Goal: Task Accomplishment & Management: Manage account settings

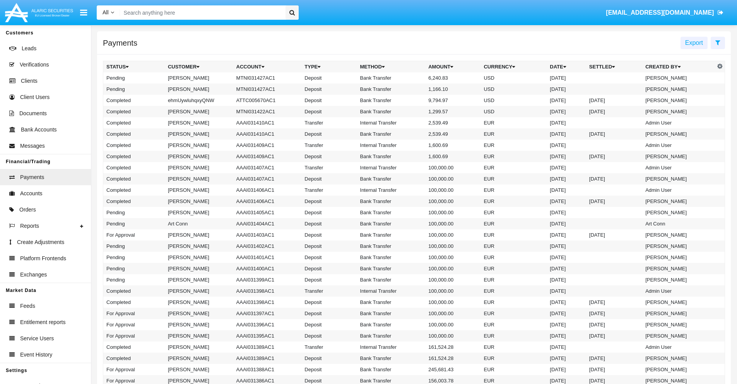
click at [718, 42] on icon at bounding box center [718, 42] width 5 height 6
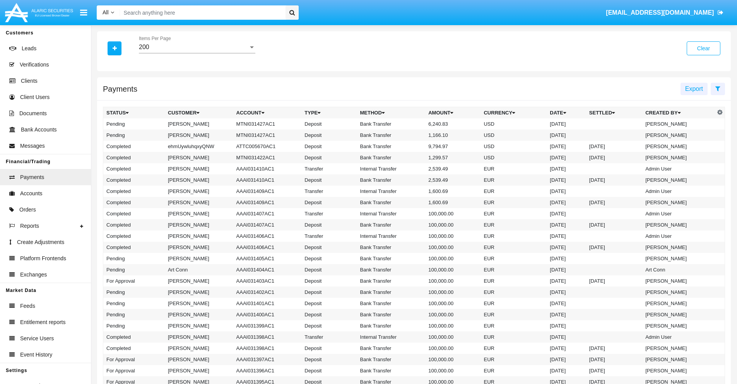
click at [197, 47] on div "200" at bounding box center [194, 47] width 110 height 7
click at [197, 53] on span "10" at bounding box center [197, 53] width 116 height 19
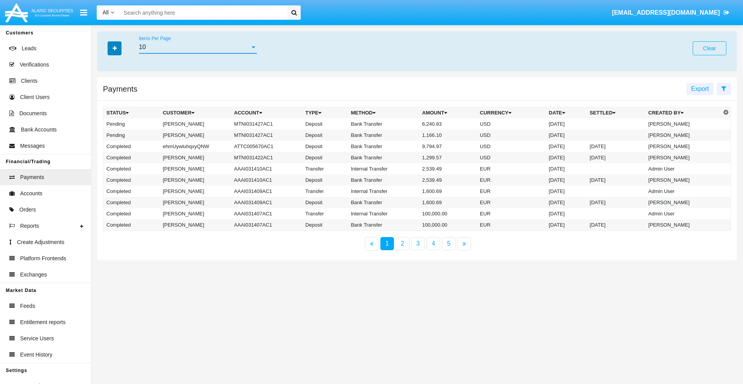
click at [115, 48] on icon "button" at bounding box center [115, 48] width 4 height 5
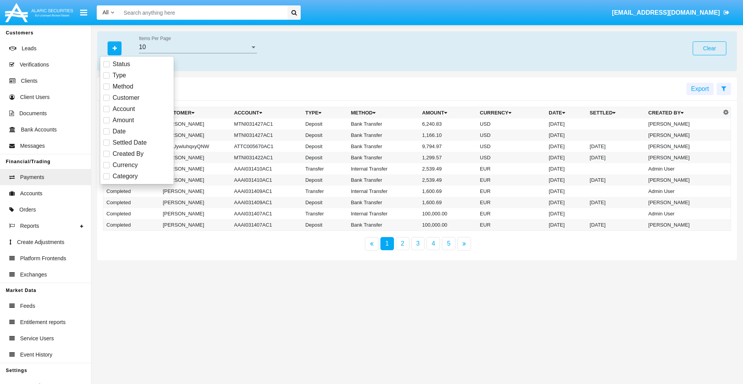
click at [121, 64] on span "Status" at bounding box center [121, 64] width 17 height 9
click at [106, 67] on input "Status" at bounding box center [106, 67] width 0 height 0
checkbox input "true"
click at [115, 48] on icon "button" at bounding box center [115, 48] width 4 height 5
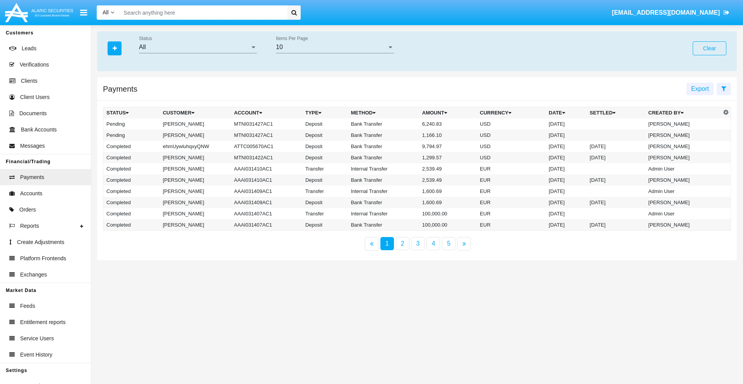
click at [198, 47] on div "All" at bounding box center [194, 47] width 111 height 7
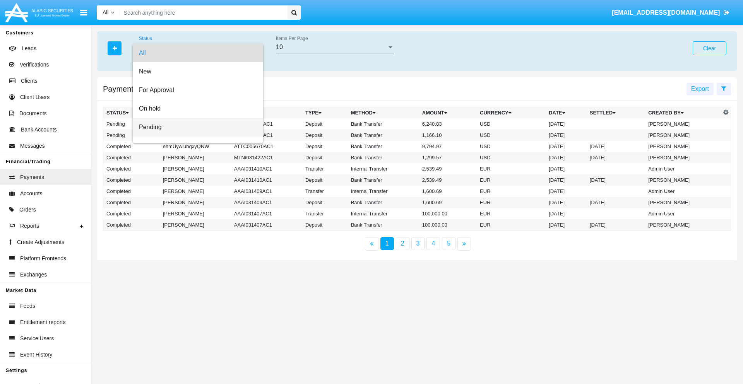
click at [195, 127] on span "Pending" at bounding box center [198, 127] width 118 height 19
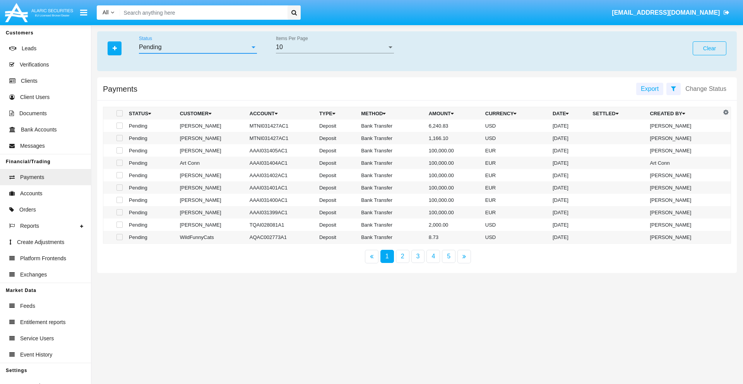
click at [119, 126] on span at bounding box center [119, 126] width 6 height 6
click at [119, 129] on input "checkbox" at bounding box center [119, 129] width 0 height 0
checkbox input "true"
click at [119, 138] on span at bounding box center [119, 138] width 6 height 6
click at [119, 141] on input "checkbox" at bounding box center [119, 141] width 0 height 0
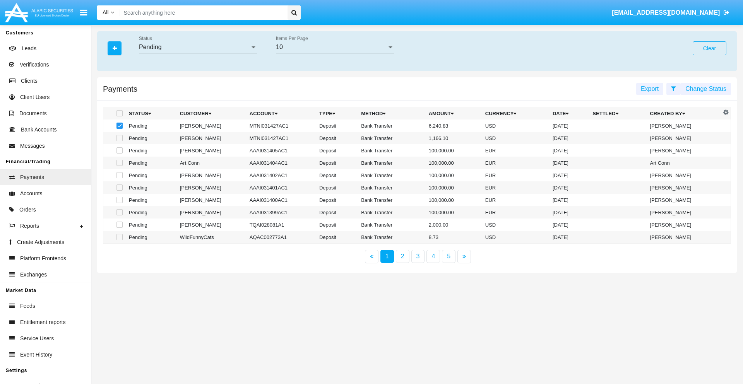
checkbox input "true"
click at [706, 89] on button "Change Status" at bounding box center [706, 89] width 50 height 12
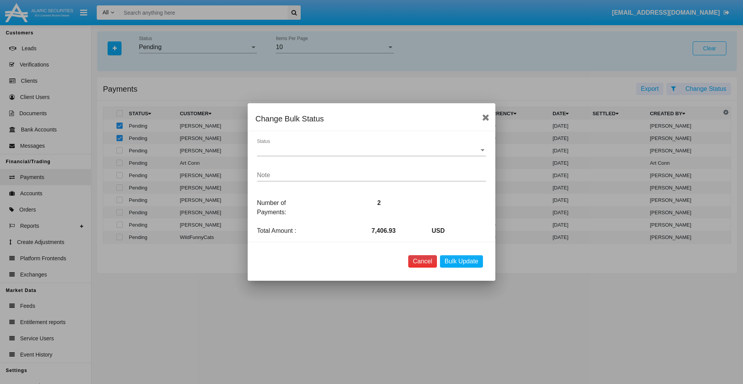
click at [422, 262] on button "Cancel" at bounding box center [422, 261] width 29 height 12
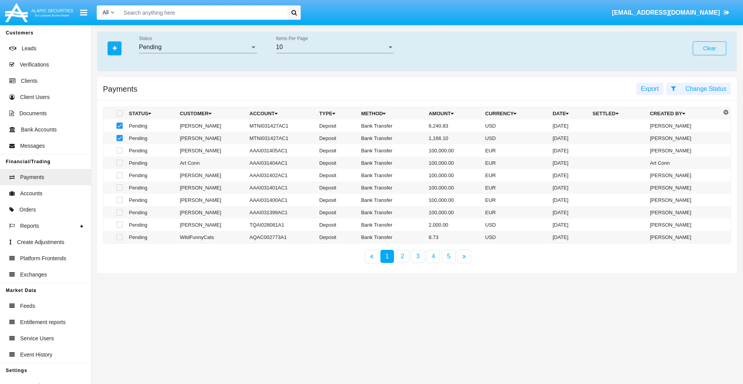
click at [706, 89] on button "Change Status" at bounding box center [706, 89] width 50 height 12
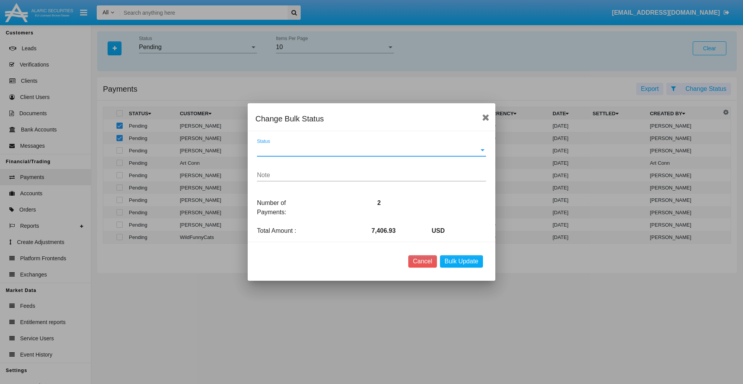
click at [371, 150] on span "Status" at bounding box center [368, 150] width 222 height 7
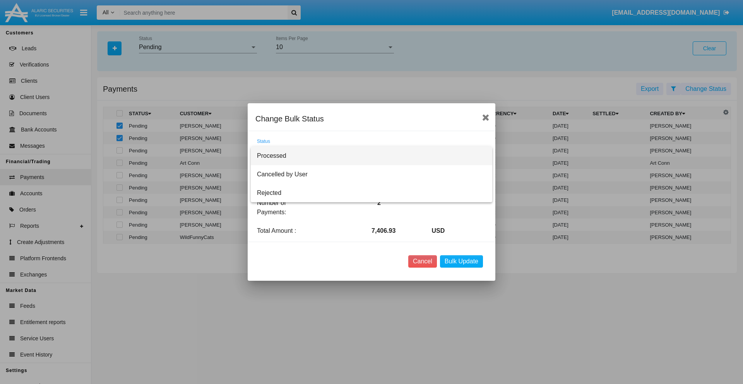
click at [371, 156] on span "Processed" at bounding box center [371, 156] width 229 height 19
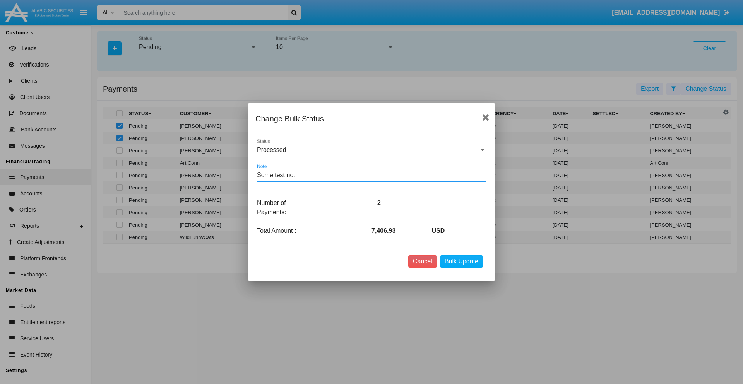
type textarea "Some test note"
click at [461, 262] on button "Bulk Update" at bounding box center [461, 261] width 43 height 12
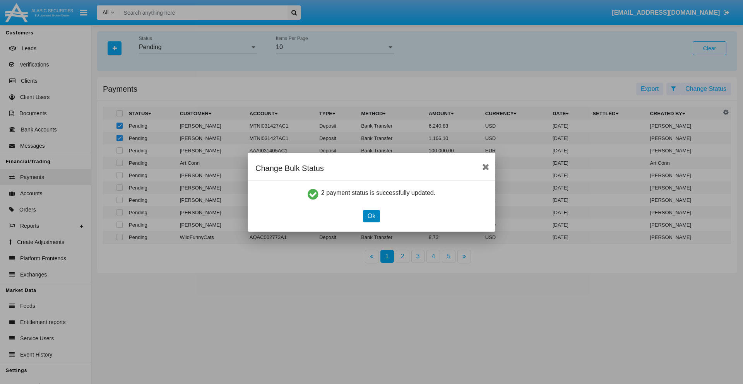
click at [371, 216] on button "Ok" at bounding box center [371, 216] width 17 height 12
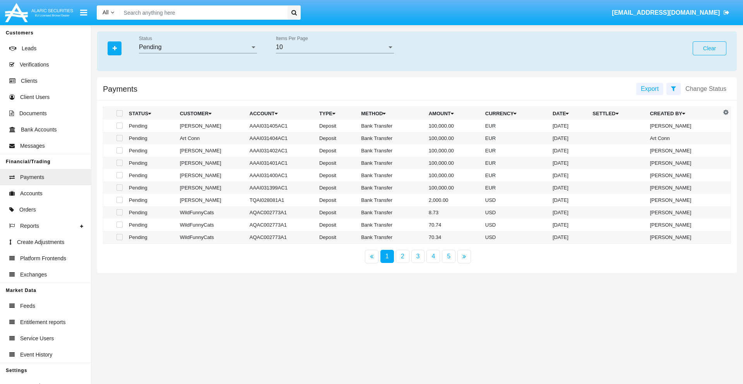
click at [198, 47] on div "Pending" at bounding box center [194, 47] width 111 height 7
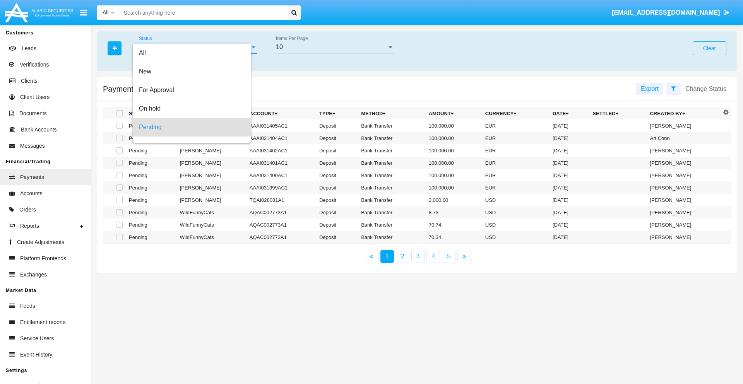
scroll to position [34, 0]
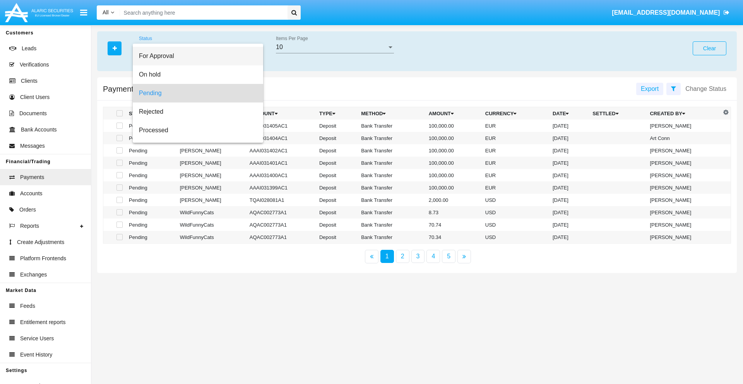
click at [195, 56] on span "For Approval" at bounding box center [198, 56] width 118 height 19
